Goal: Answer question/provide support: Answer question/provide support

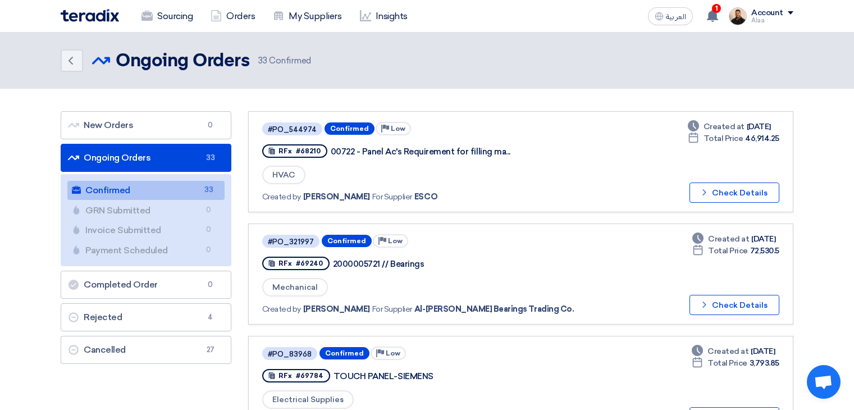
scroll to position [2920, 0]
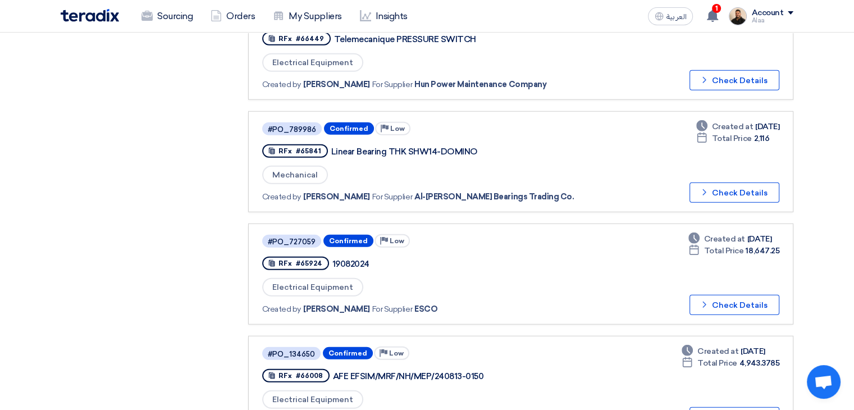
click at [712, 16] on use at bounding box center [712, 16] width 11 height 12
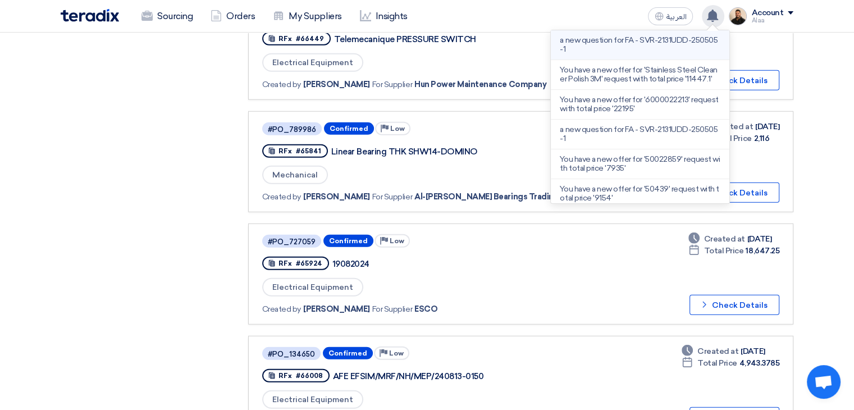
click at [651, 48] on p "a new question for FA - SVR-2131UDD-250505-1" at bounding box center [640, 45] width 161 height 18
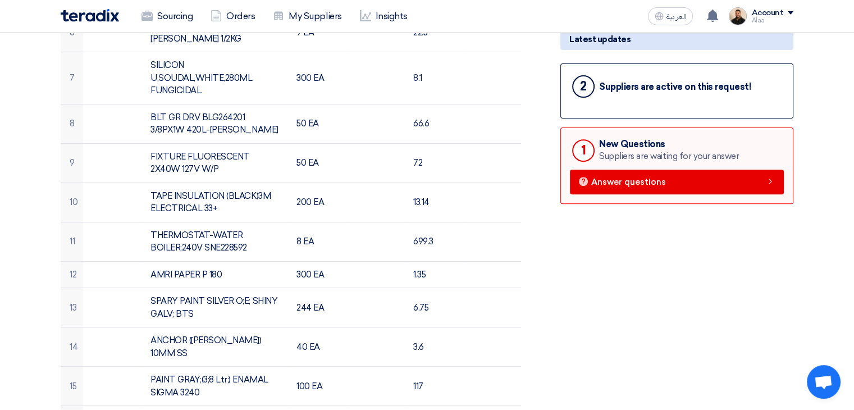
scroll to position [393, 0]
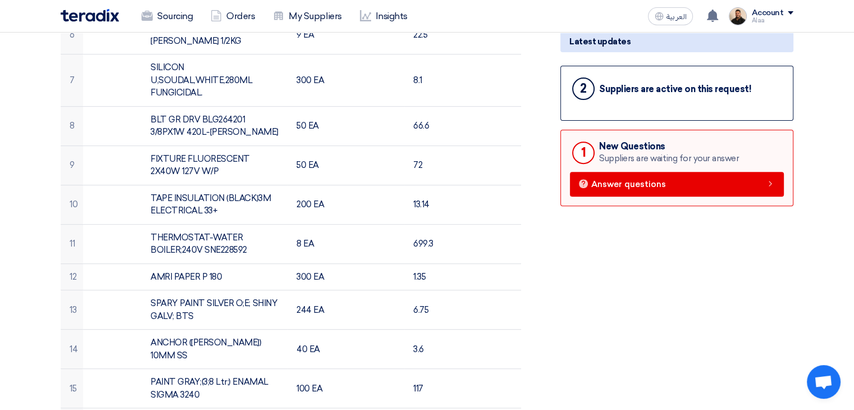
click at [621, 147] on div "New Questions" at bounding box center [669, 146] width 140 height 11
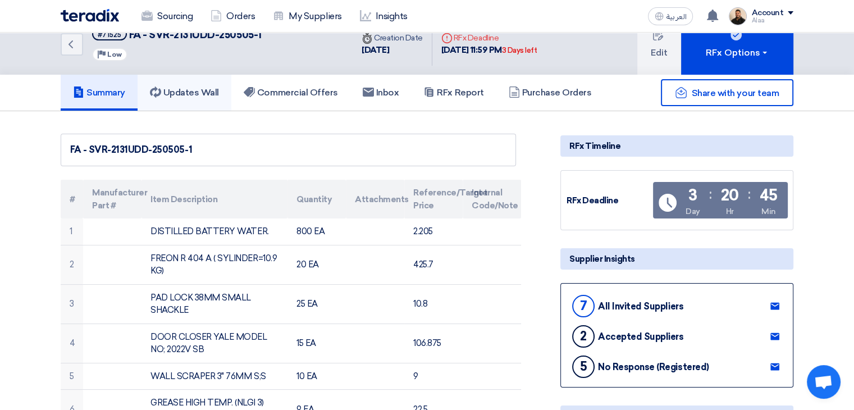
scroll to position [0, 0]
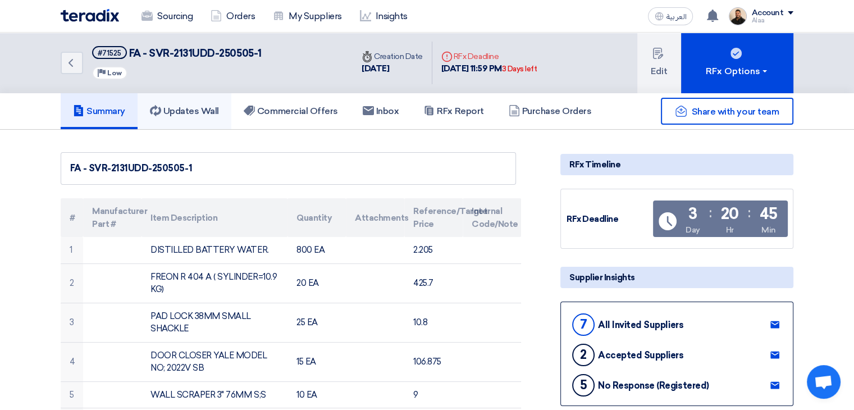
click at [214, 113] on h5 "Updates Wall" at bounding box center [184, 111] width 69 height 11
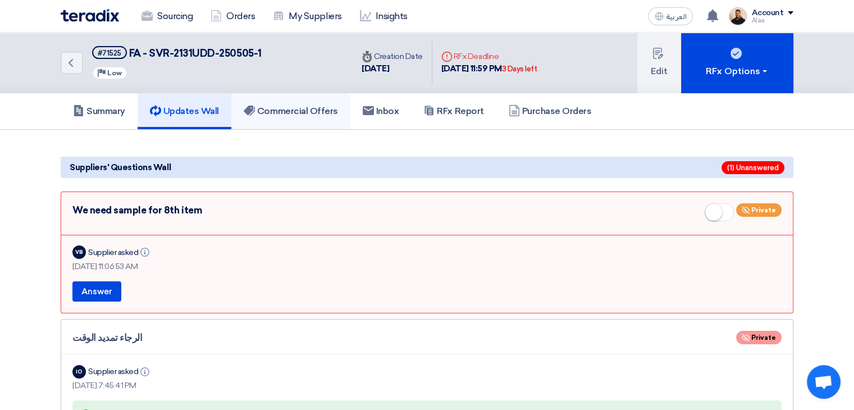
click at [308, 120] on link "Commercial Offers" at bounding box center [290, 111] width 119 height 36
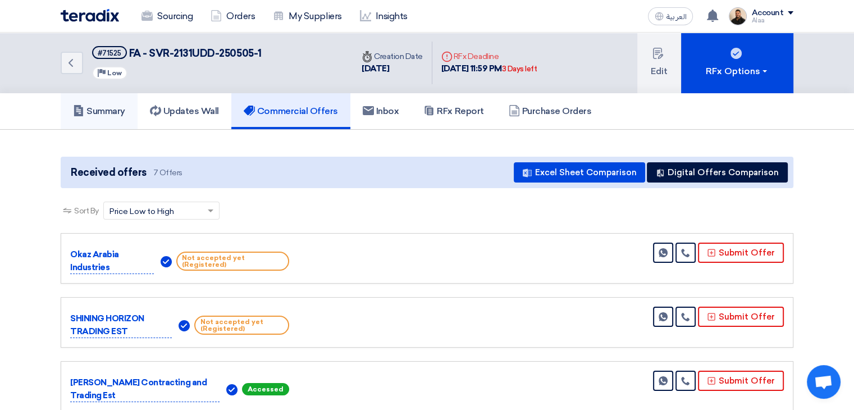
click at [123, 113] on h5 "Summary" at bounding box center [99, 111] width 52 height 11
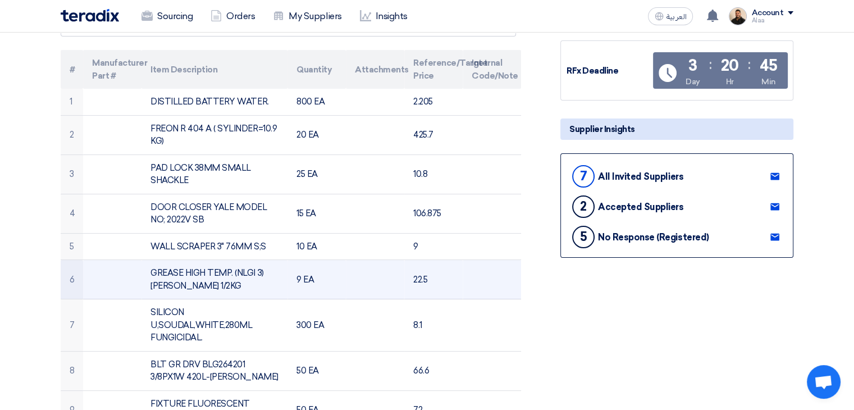
scroll to position [168, 0]
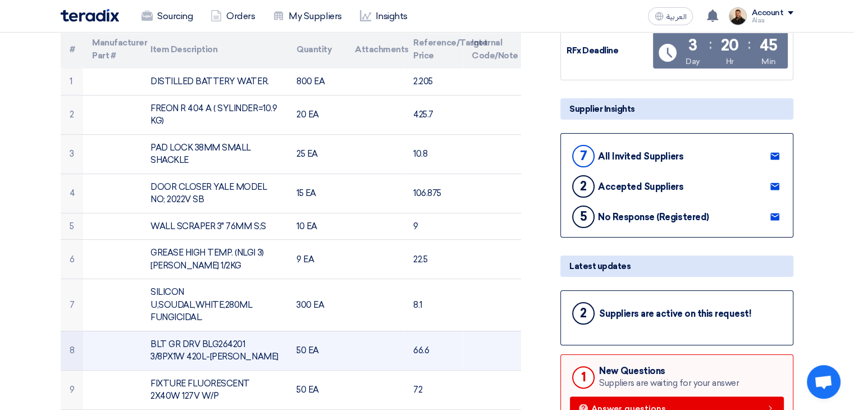
click at [183, 343] on td "BLT GR DRV BLG264201 3/8PX1W 420L-[PERSON_NAME]" at bounding box center [215, 350] width 146 height 39
click at [191, 350] on td "BLT GR DRV BLG264201 3/8PX1W 420L-[PERSON_NAME]" at bounding box center [215, 350] width 146 height 39
click at [183, 343] on td "BLT GR DRV BLG264201 3/8PX1W 420L-[PERSON_NAME]" at bounding box center [215, 350] width 146 height 39
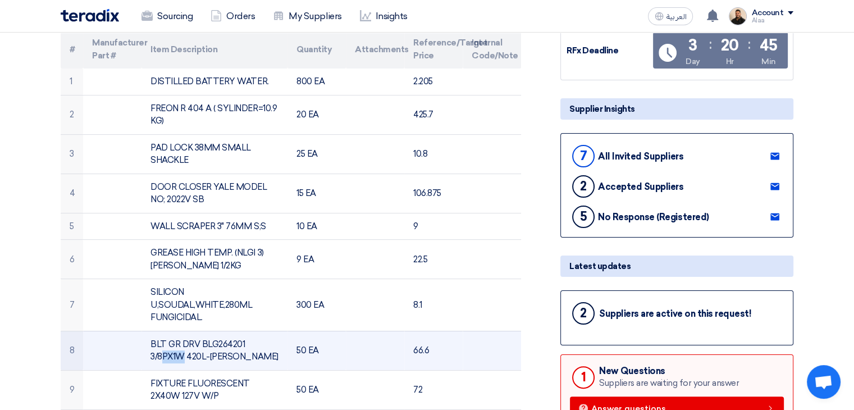
click at [183, 343] on td "BLT GR DRV BLG264201 3/8PX1W 420L-[PERSON_NAME]" at bounding box center [215, 350] width 146 height 39
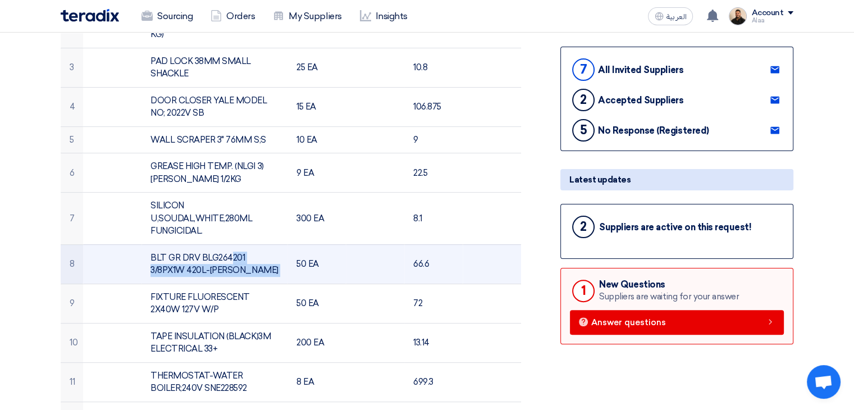
scroll to position [281, 0]
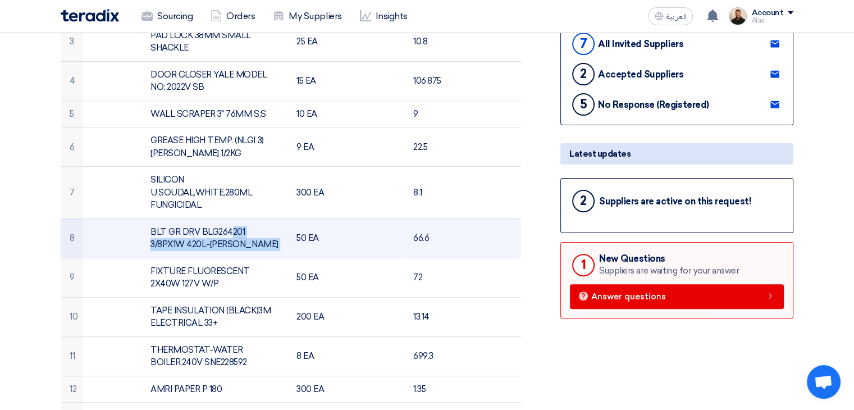
click at [191, 236] on td "BLT GR DRV BLG264201 3/8PX1W 420L-[PERSON_NAME]" at bounding box center [215, 237] width 146 height 39
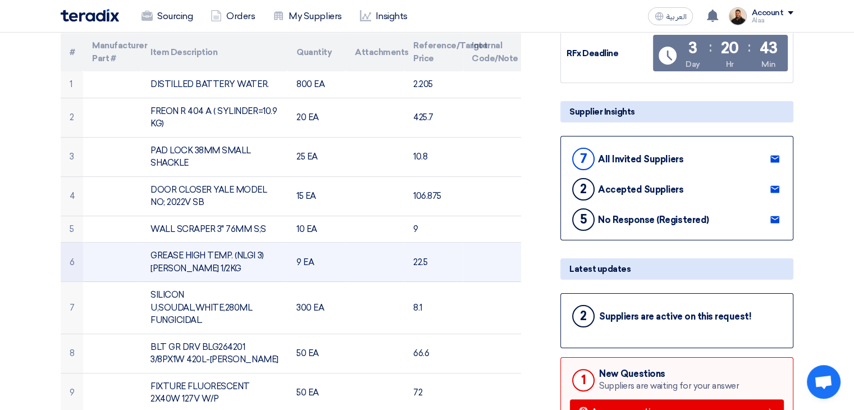
scroll to position [168, 0]
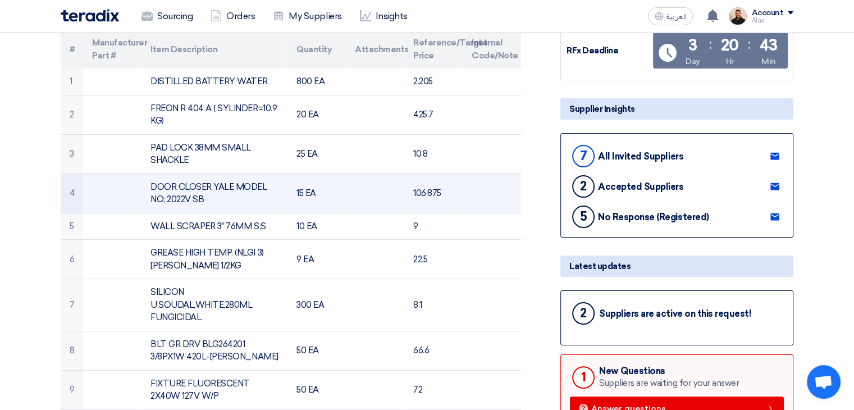
click at [171, 184] on td "DOOR CLOSER YALE MODEL NO; 2022V SB" at bounding box center [215, 193] width 146 height 39
click at [174, 198] on td "DOOR CLOSER YALE MODEL NO; 2022V SB" at bounding box center [215, 193] width 146 height 39
drag, startPoint x: 167, startPoint y: 199, endPoint x: 206, endPoint y: 202, distance: 39.4
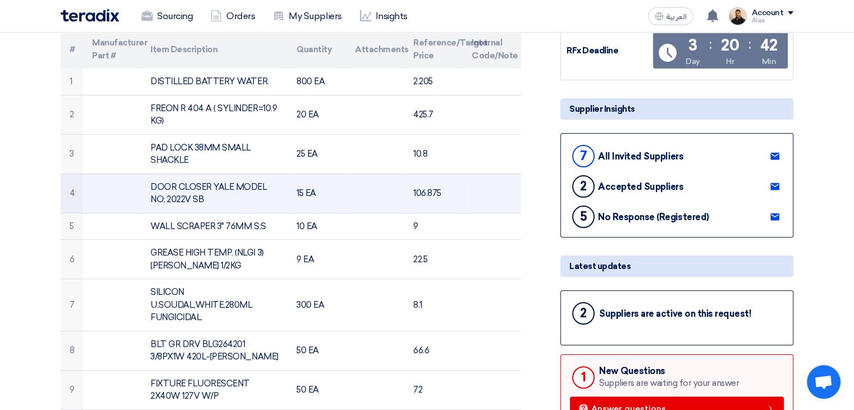
click at [206, 202] on td "DOOR CLOSER YALE MODEL NO; 2022V SB" at bounding box center [215, 193] width 146 height 39
click at [222, 195] on td "DOOR CLOSER YALE MODEL NO; 2022V SB" at bounding box center [215, 193] width 146 height 39
drag, startPoint x: 200, startPoint y: 198, endPoint x: 145, endPoint y: 187, distance: 55.6
click at [145, 187] on td "DOOR CLOSER YALE MODEL NO; 2022V SB" at bounding box center [215, 193] width 146 height 39
click at [172, 196] on td "DOOR CLOSER YALE MODEL NO; 2022V SB" at bounding box center [215, 193] width 146 height 39
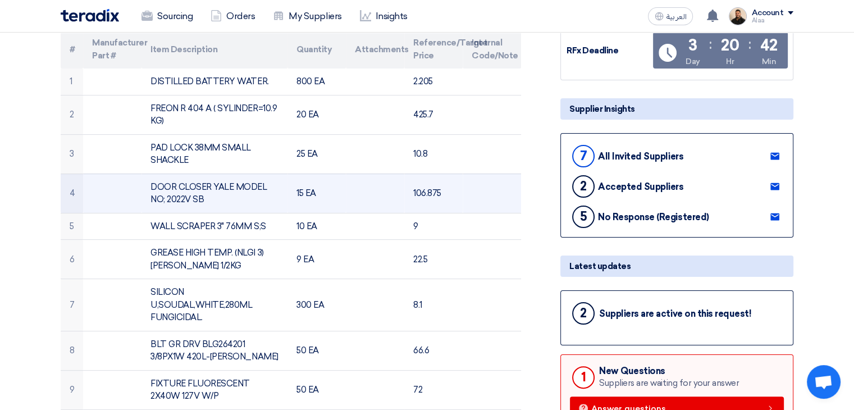
drag, startPoint x: 211, startPoint y: 200, endPoint x: 151, endPoint y: 185, distance: 62.7
click at [151, 185] on td "DOOR CLOSER YALE MODEL NO; 2022V SB" at bounding box center [215, 193] width 146 height 39
